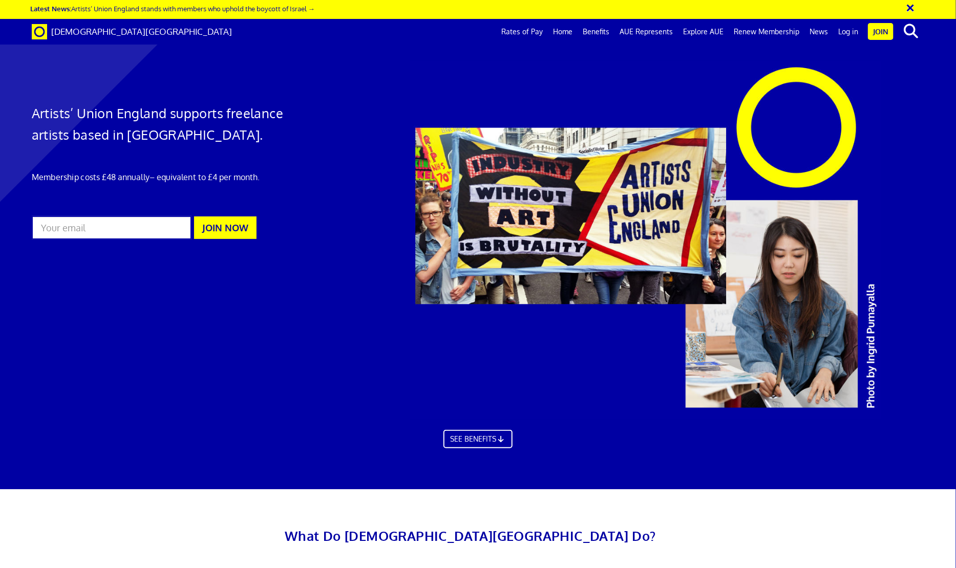
scroll to position [0, 14]
click at [279, 7] on link "Latest News: Artists’ Union England stands with members who uphold the boycott …" at bounding box center [172, 8] width 285 height 9
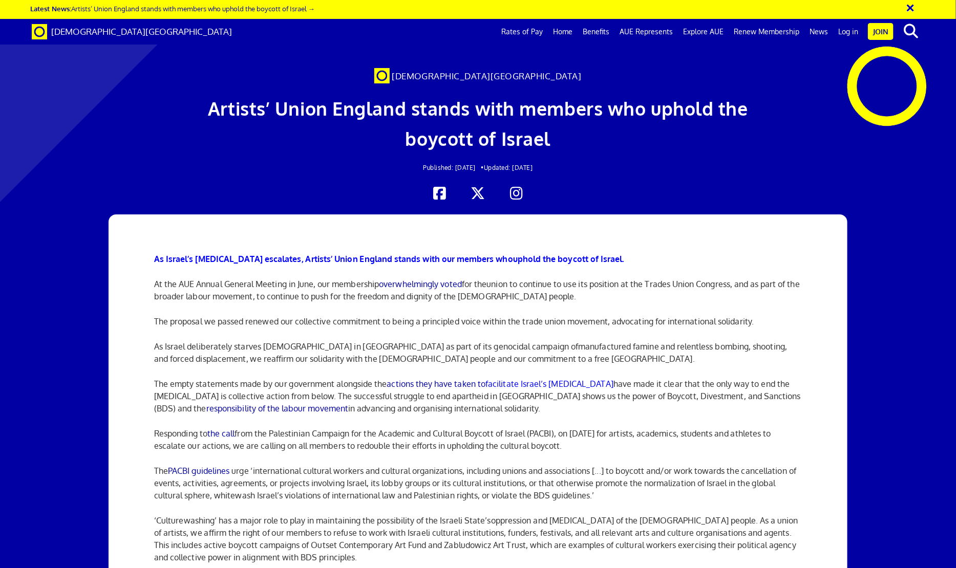
scroll to position [159, 0]
